Goal: Use online tool/utility: Utilize a website feature to perform a specific function

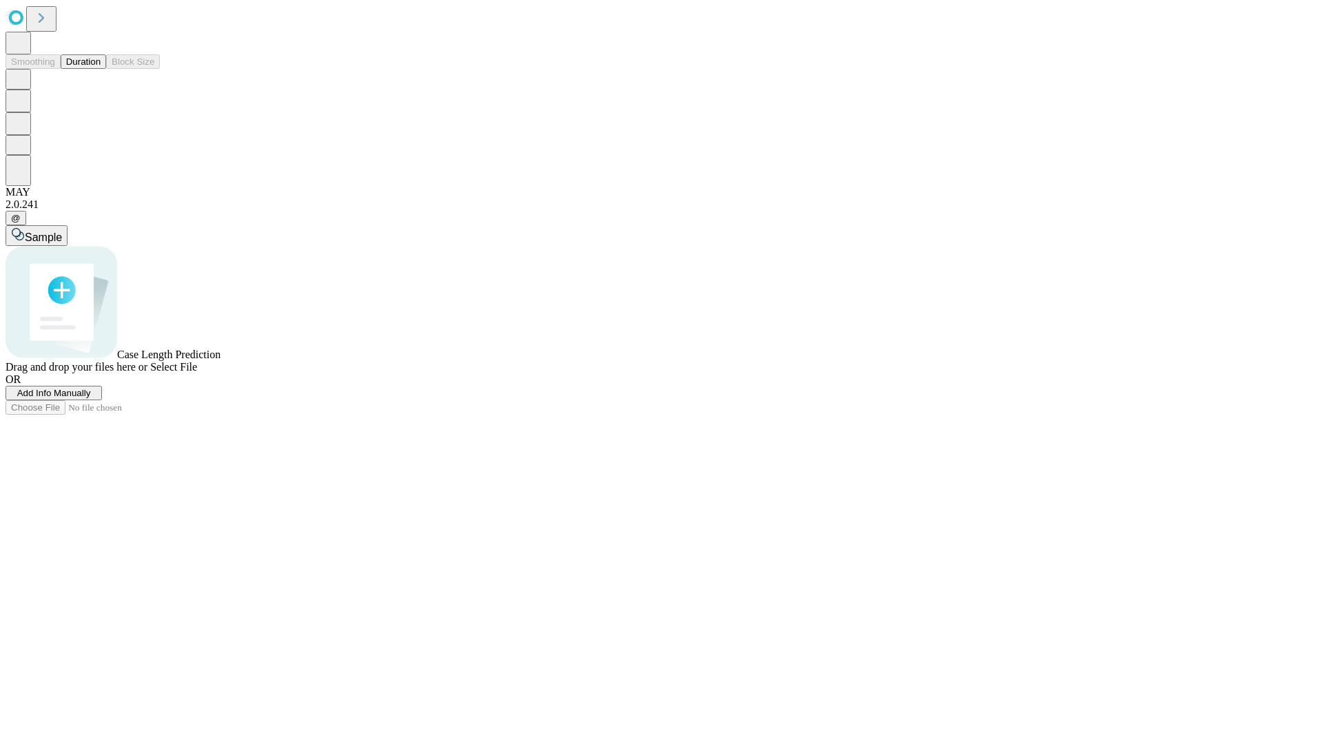
click at [101, 69] on button "Duration" at bounding box center [83, 61] width 45 height 14
click at [91, 398] on span "Add Info Manually" at bounding box center [54, 393] width 74 height 10
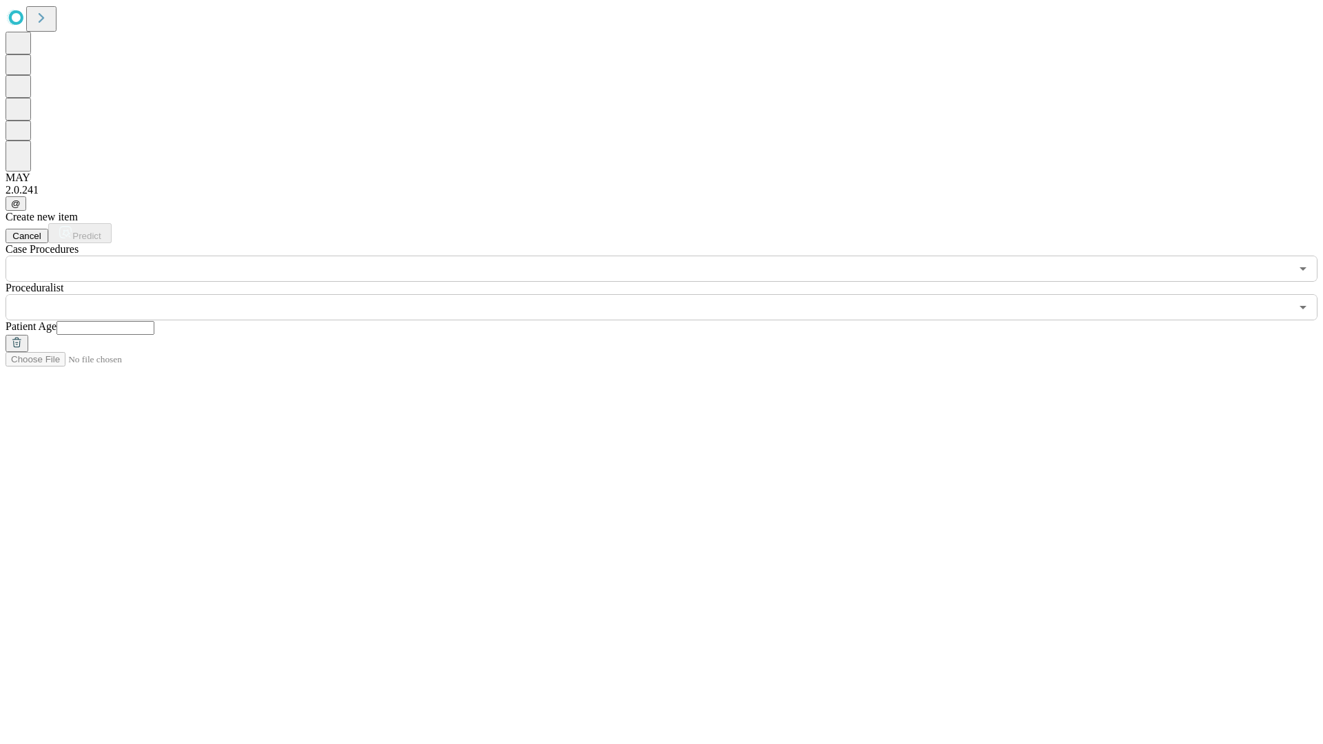
click at [154, 321] on input "text" at bounding box center [106, 328] width 98 height 14
type input "*"
click at [671, 294] on input "text" at bounding box center [649, 307] width 1286 height 26
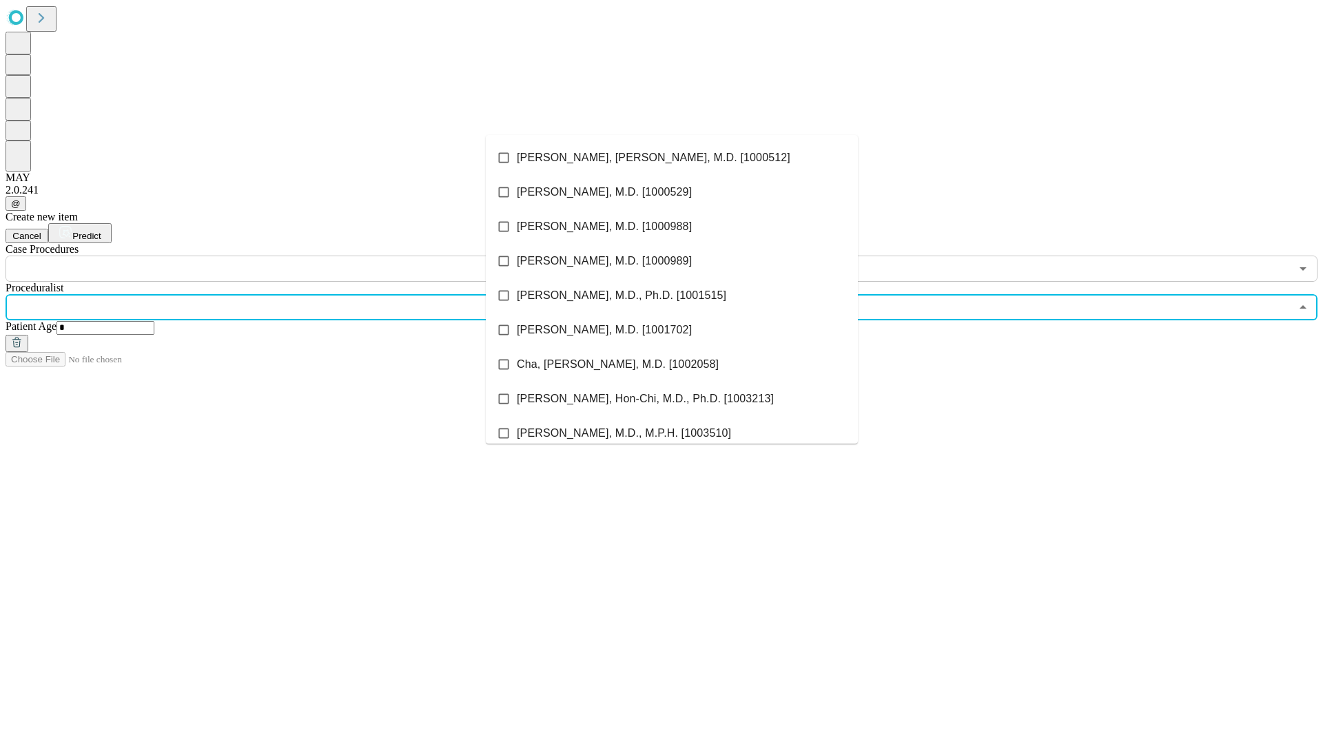
click at [672, 158] on li "[PERSON_NAME], [PERSON_NAME], M.D. [1000512]" at bounding box center [672, 158] width 372 height 34
click at [289, 256] on input "text" at bounding box center [649, 269] width 1286 height 26
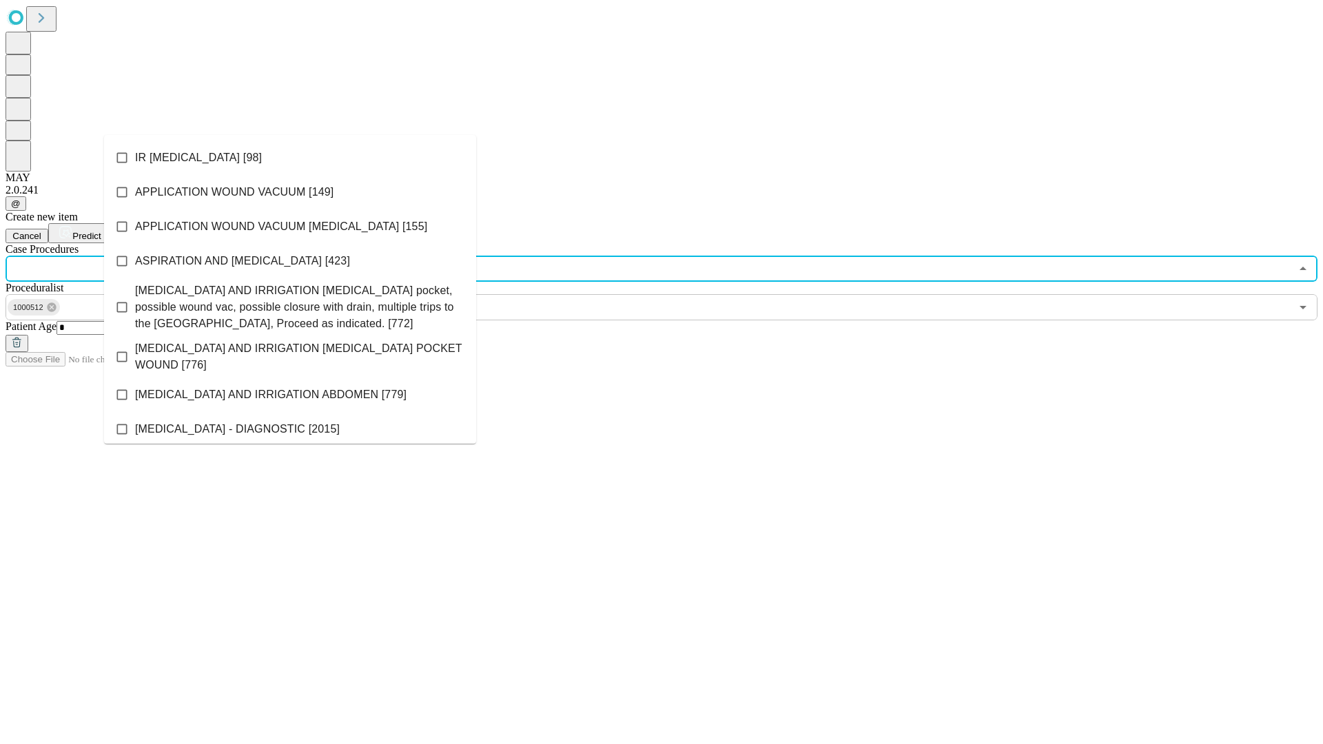
click at [290, 158] on li "IR [MEDICAL_DATA] [98]" at bounding box center [290, 158] width 372 height 34
click at [101, 231] on span "Predict" at bounding box center [86, 236] width 28 height 10
